Goal: Task Accomplishment & Management: Use online tool/utility

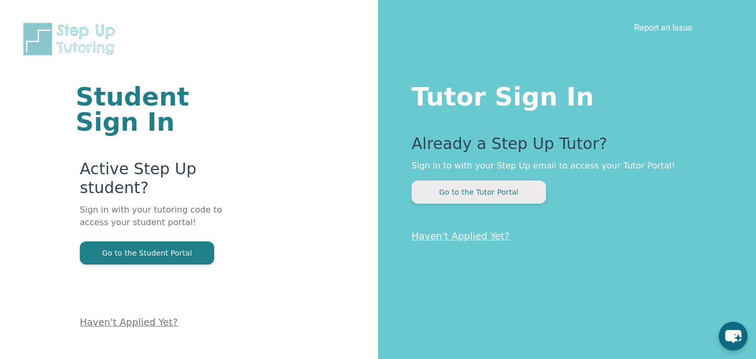
click at [511, 195] on button "Go to the Tutor Portal" at bounding box center [479, 192] width 134 height 23
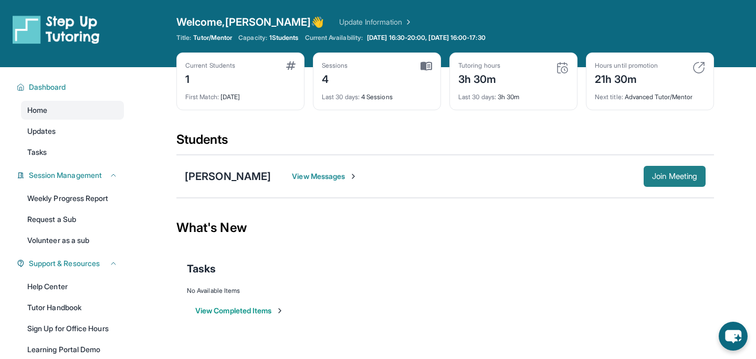
click at [672, 171] on button "Join Meeting" at bounding box center [675, 176] width 62 height 21
